Goal: Information Seeking & Learning: Understand process/instructions

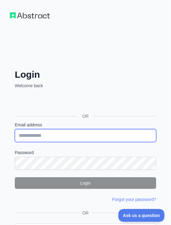
click at [38, 137] on input "Email address" at bounding box center [85, 135] width 141 height 13
type input "**********"
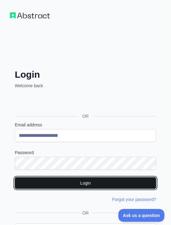
click at [52, 183] on button "Login" at bounding box center [85, 183] width 141 height 12
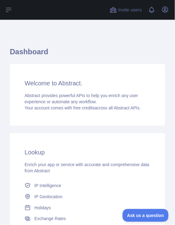
drag, startPoint x: 47, startPoint y: 177, endPoint x: 16, endPoint y: 144, distance: 45.3
click at [16, 144] on div "Lookup Enrich your app or service with accurate and comprehensive data from Abs…" at bounding box center [88, 197] width 156 height 128
click at [10, 11] on icon at bounding box center [8, 9] width 7 height 7
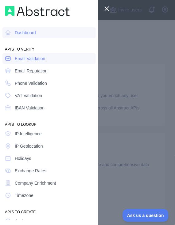
click at [18, 55] on span "Email Validation" at bounding box center [30, 58] width 30 height 6
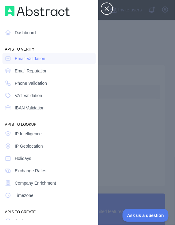
click at [102, 9] on button "Close sidebar" at bounding box center [107, 8] width 12 height 12
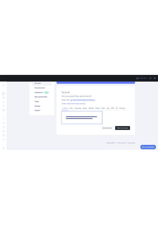
scroll to position [67, 0]
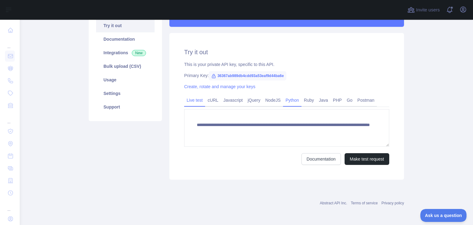
click at [171, 101] on link "Python" at bounding box center [292, 100] width 18 height 10
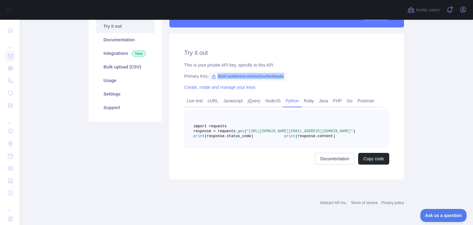
drag, startPoint x: 214, startPoint y: 75, endPoint x: 286, endPoint y: 75, distance: 72.0
click at [171, 75] on div "Primary Key: 36367ab989db4cdd93a53eaf9d44ba6e" at bounding box center [286, 76] width 205 height 6
copy span "36367ab989db4cdd93a53eaf9d44ba6e"
drag, startPoint x: 267, startPoint y: 137, endPoint x: 331, endPoint y: 141, distance: 63.5
click at [171, 133] on span "response = requests. get ( "[URL][DOMAIN_NAME][EMAIL_ADDRESS][DOMAIN_NAME]" )" at bounding box center [274, 131] width 162 height 4
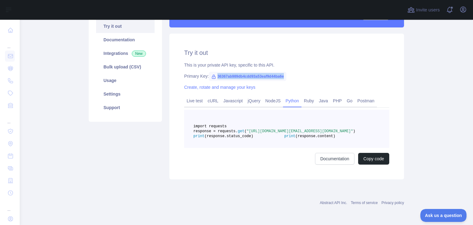
copy span ""[URL][DOMAIN_NAME][EMAIL_ADDRESS][DOMAIN_NAME]""
